Goal: Information Seeking & Learning: Learn about a topic

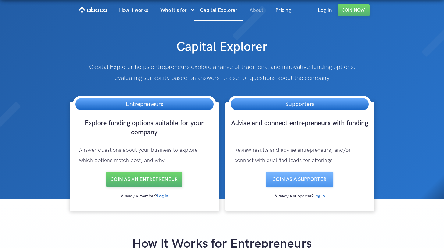
click at [256, 10] on span "About" at bounding box center [257, 10] width 14 height 6
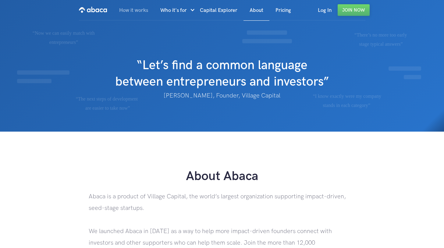
click at [133, 10] on span "How it works" at bounding box center [133, 10] width 29 height 6
